Goal: Task Accomplishment & Management: Manage account settings

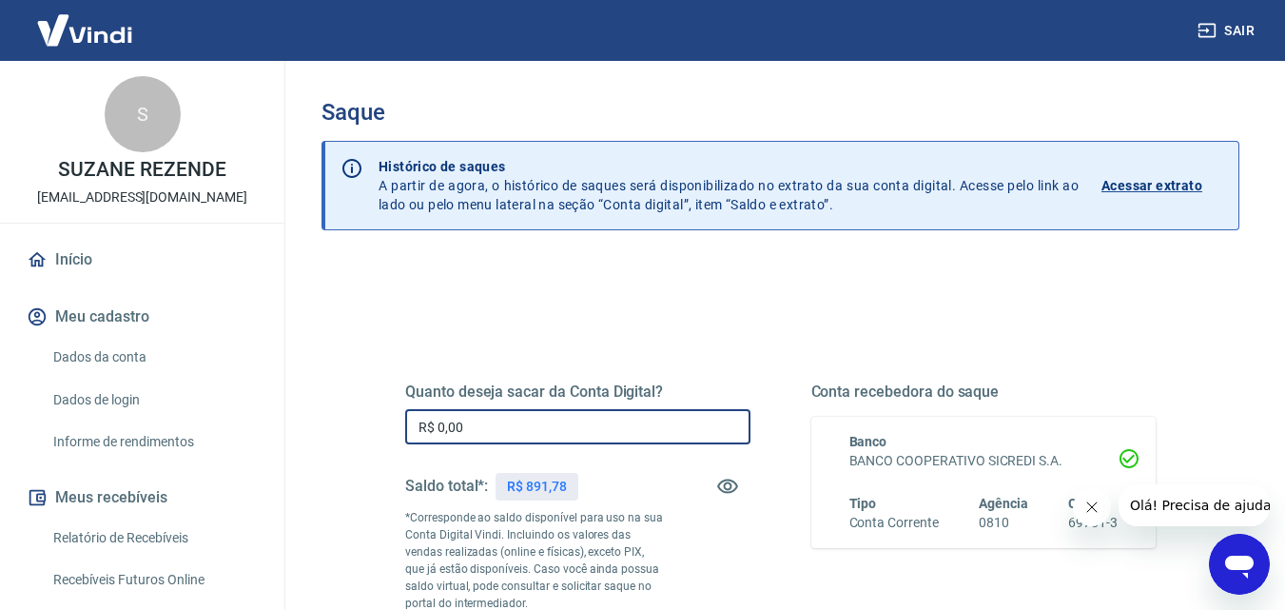
click at [477, 421] on input "R$ 0,00" at bounding box center [577, 426] width 345 height 35
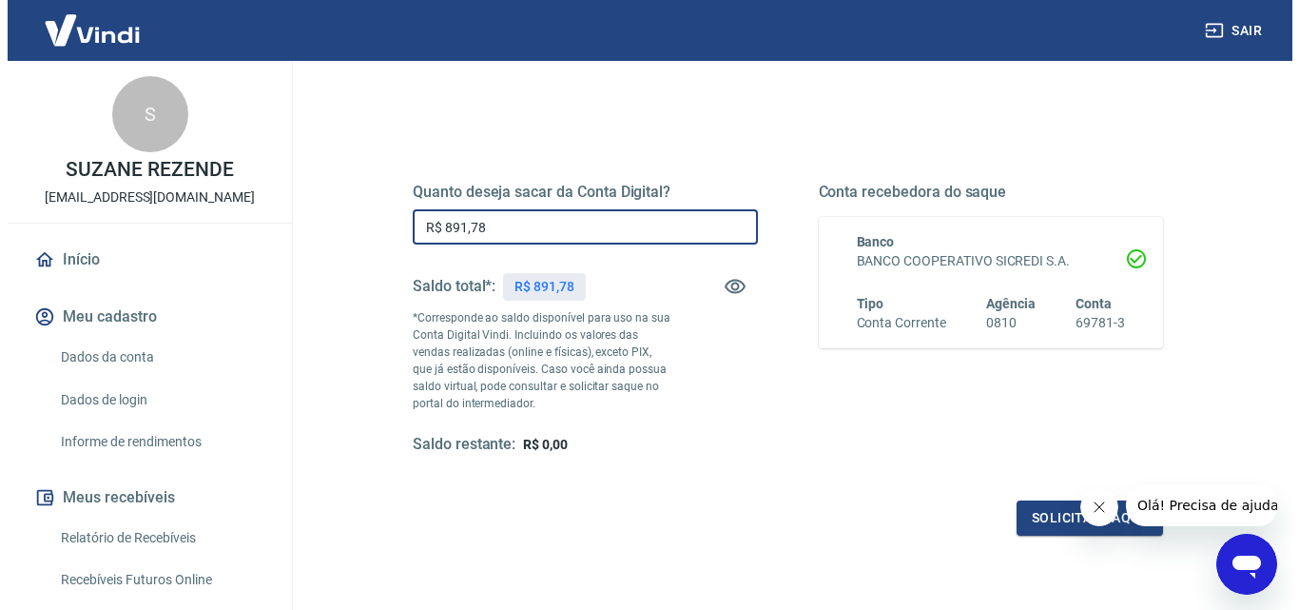
scroll to position [285, 0]
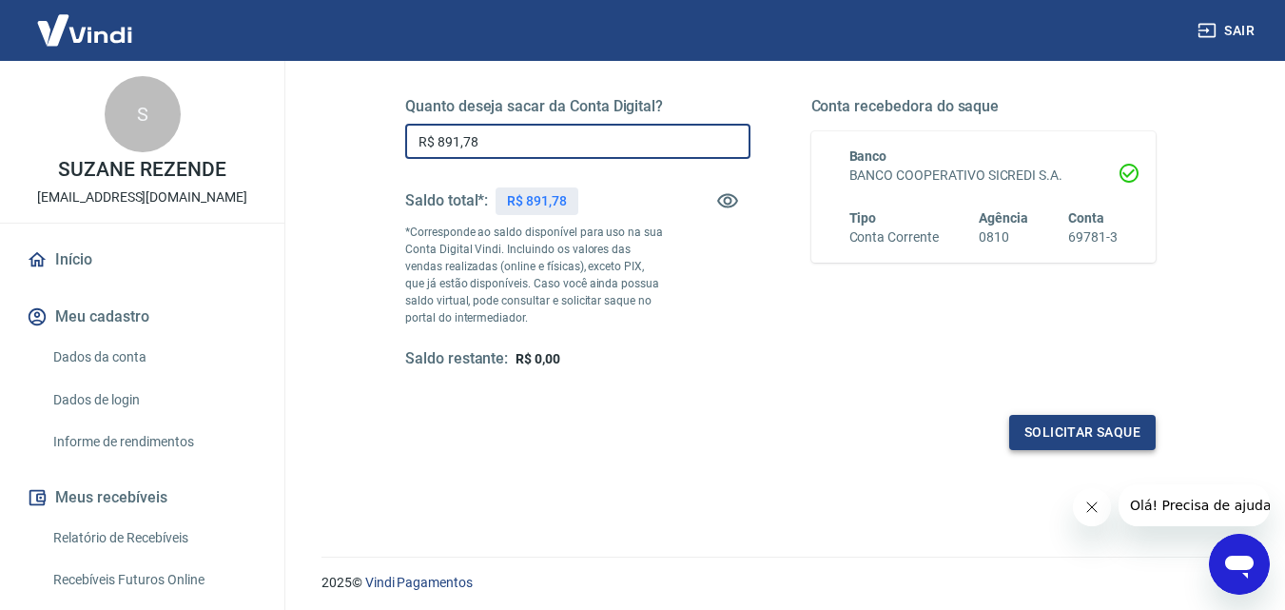
type input "R$ 891,78"
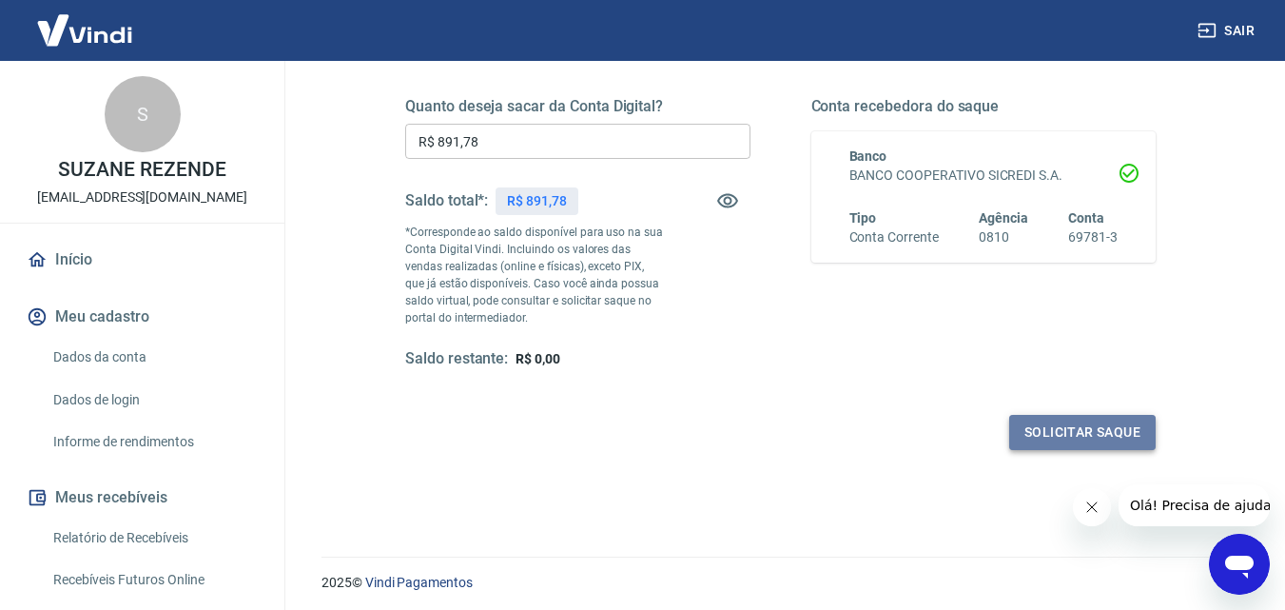
click at [1106, 433] on button "Solicitar saque" at bounding box center [1082, 432] width 146 height 35
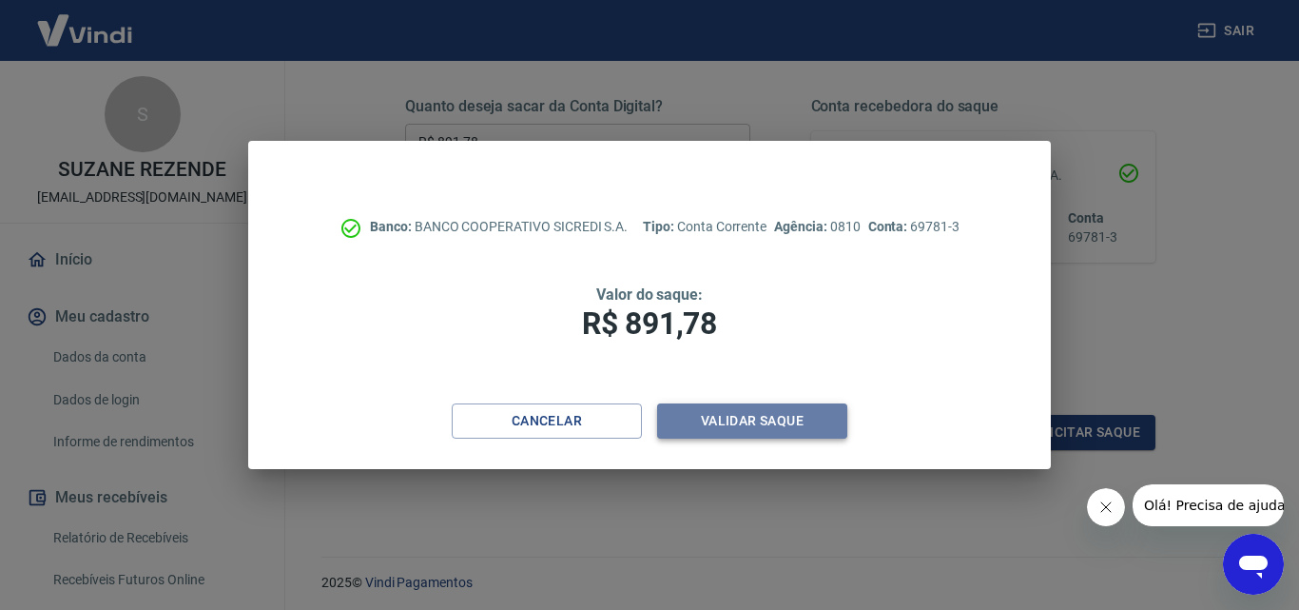
click at [772, 430] on button "Validar saque" at bounding box center [752, 420] width 190 height 35
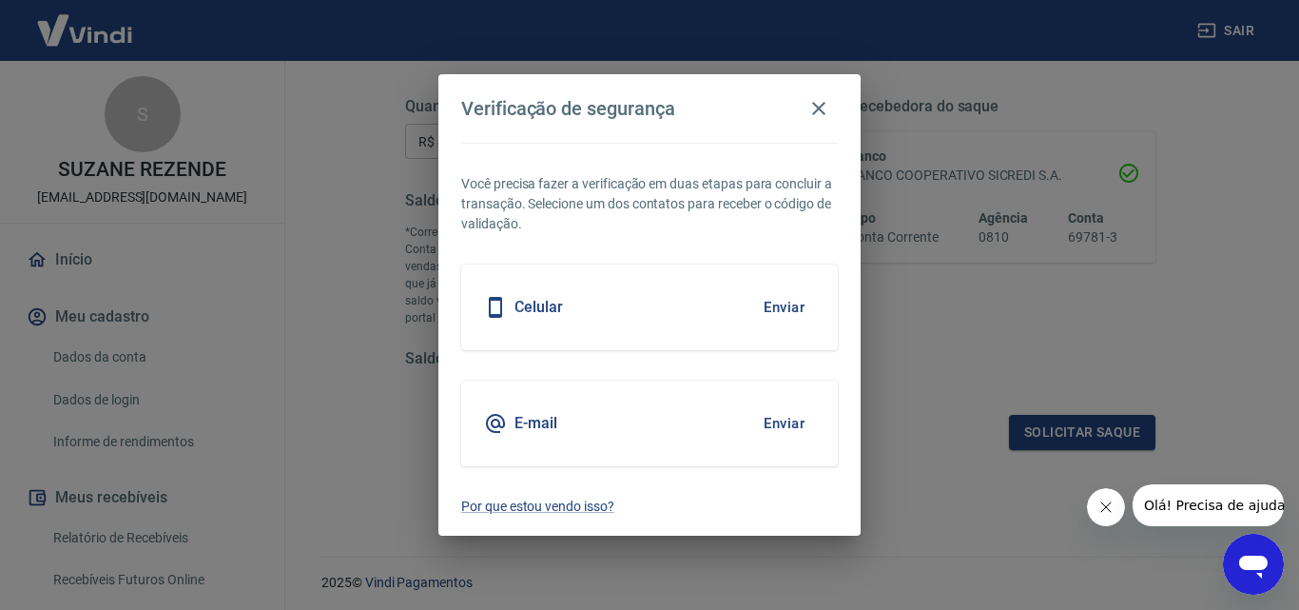
click at [779, 305] on button "Enviar" at bounding box center [784, 307] width 62 height 40
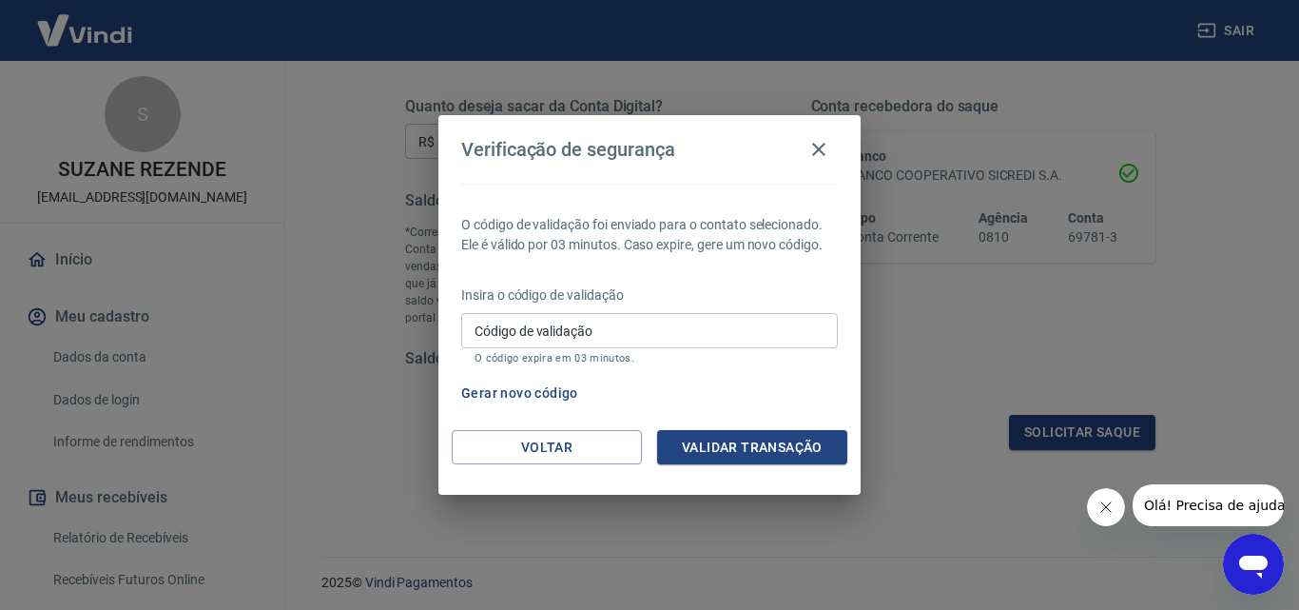
click at [544, 333] on input "Código de validação" at bounding box center [649, 330] width 377 height 35
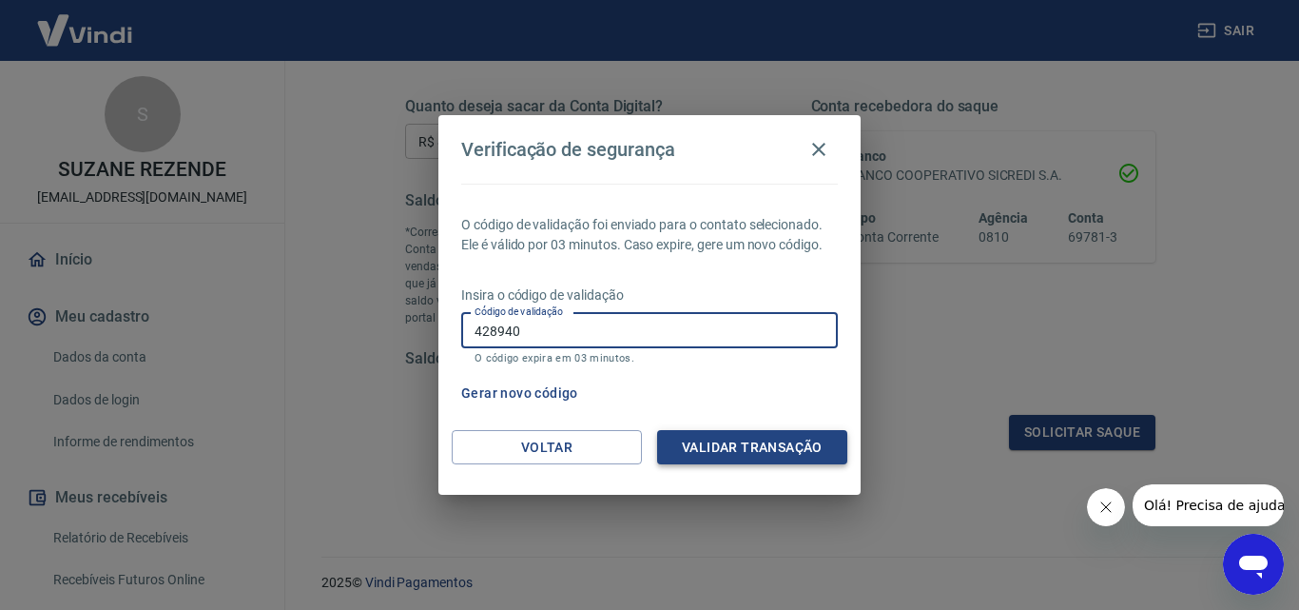
type input "428940"
click at [749, 441] on button "Validar transação" at bounding box center [752, 447] width 190 height 35
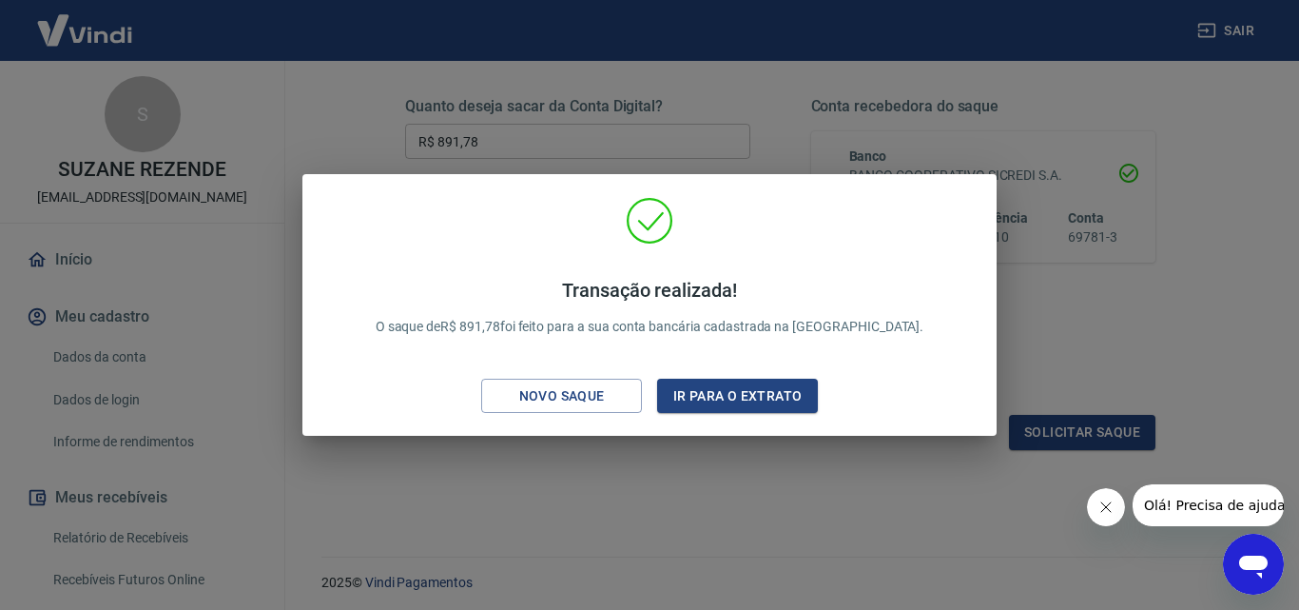
click at [1108, 511] on icon "Fechar mensagem da empresa" at bounding box center [1105, 506] width 15 height 15
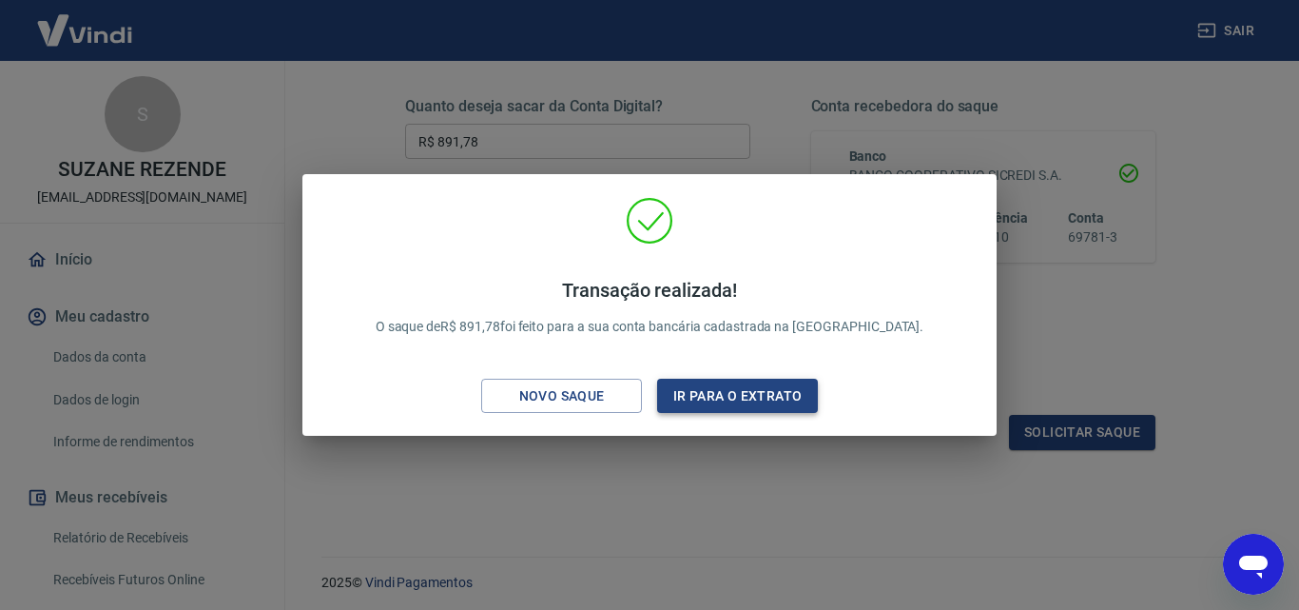
click at [716, 399] on button "Ir para o extrato" at bounding box center [737, 396] width 161 height 35
